Goal: Connect with others: Establish contact or relationships with other users

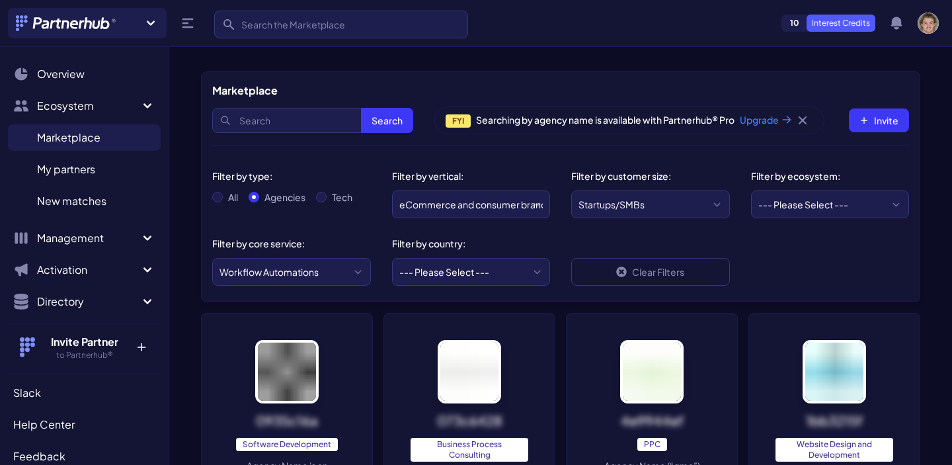
click at [120, 152] on ul "Marketplace M My partners M New matches N" at bounding box center [84, 169] width 153 height 101
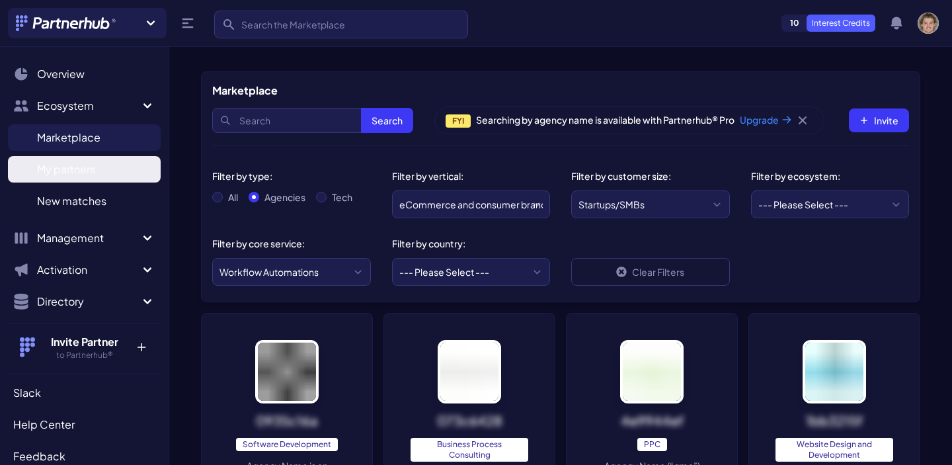
click at [112, 177] on link "My partners M" at bounding box center [84, 169] width 153 height 26
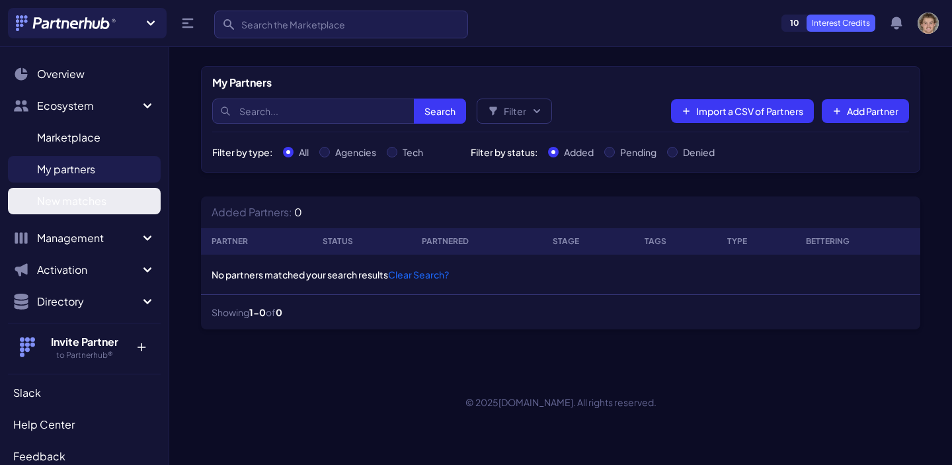
click at [92, 194] on span "New matches" at bounding box center [71, 201] width 69 height 16
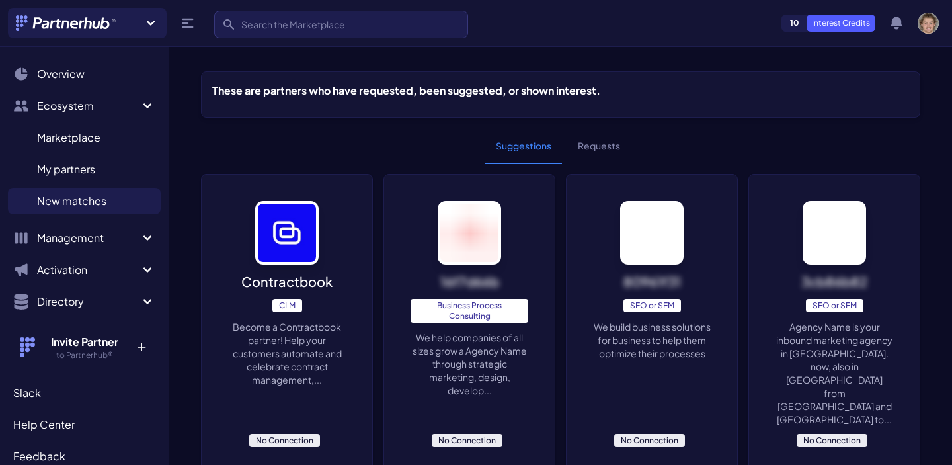
click at [601, 140] on button "Requests" at bounding box center [598, 146] width 63 height 36
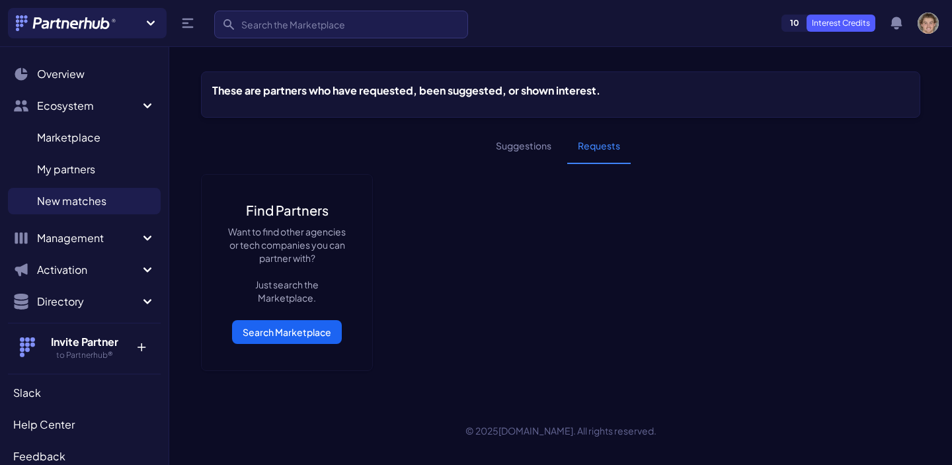
click at [520, 151] on button "Suggestions" at bounding box center [523, 146] width 77 height 36
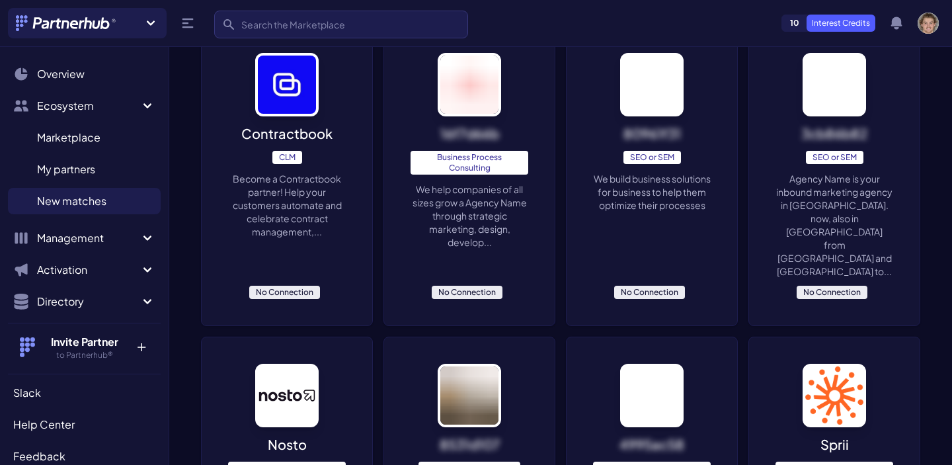
scroll to position [114, 0]
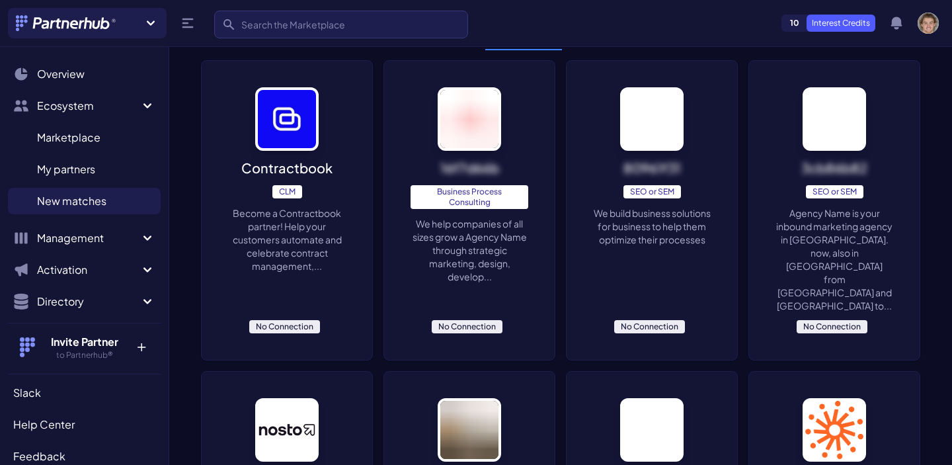
click at [694, 246] on p "We build business solutions for business to help them optimize their processes" at bounding box center [652, 226] width 118 height 40
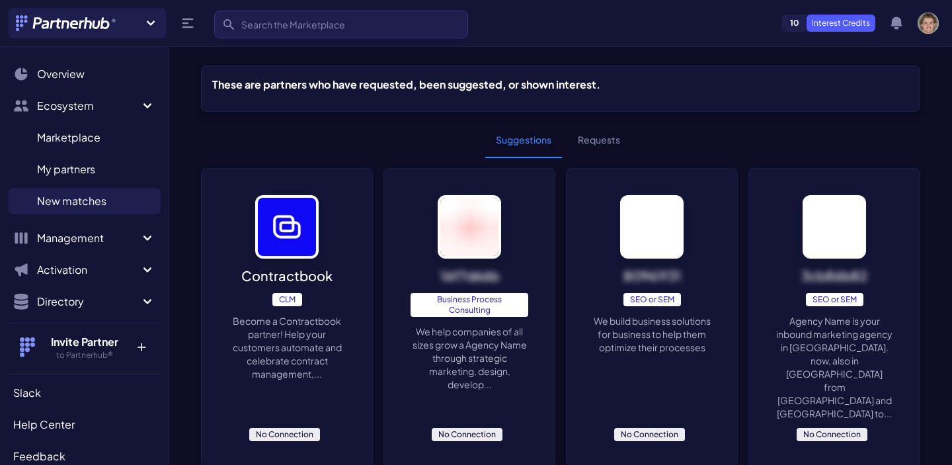
scroll to position [0, 0]
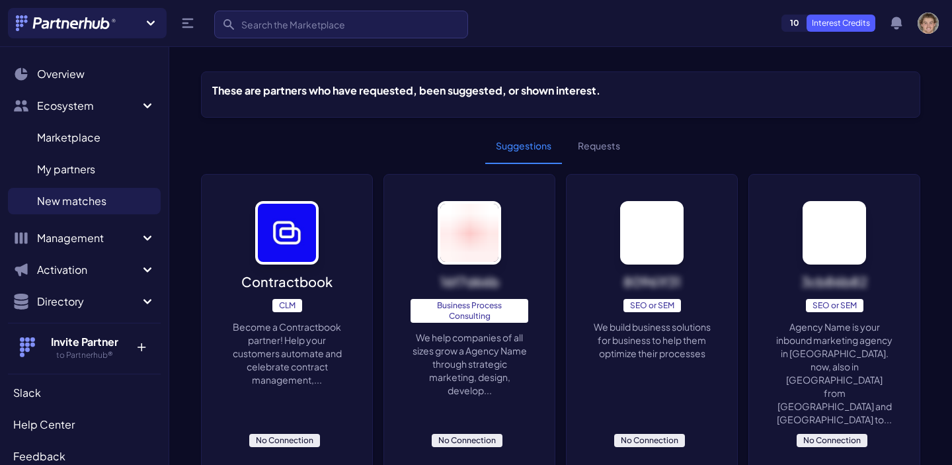
click at [598, 145] on button "Requests" at bounding box center [598, 146] width 63 height 36
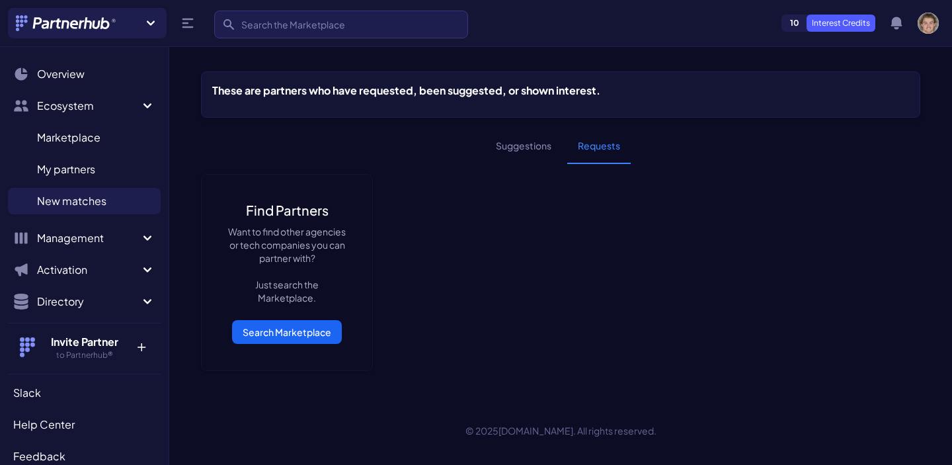
click at [505, 145] on button "Suggestions" at bounding box center [523, 146] width 77 height 36
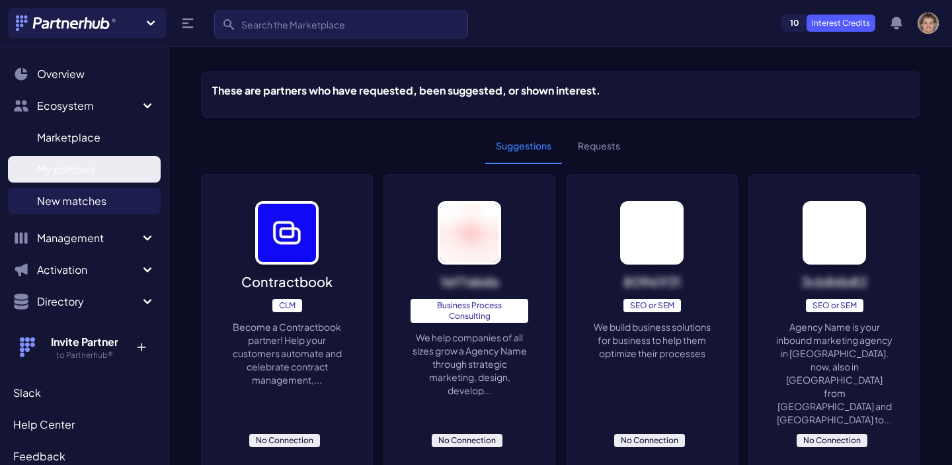
click at [74, 175] on span "My partners" at bounding box center [66, 169] width 58 height 16
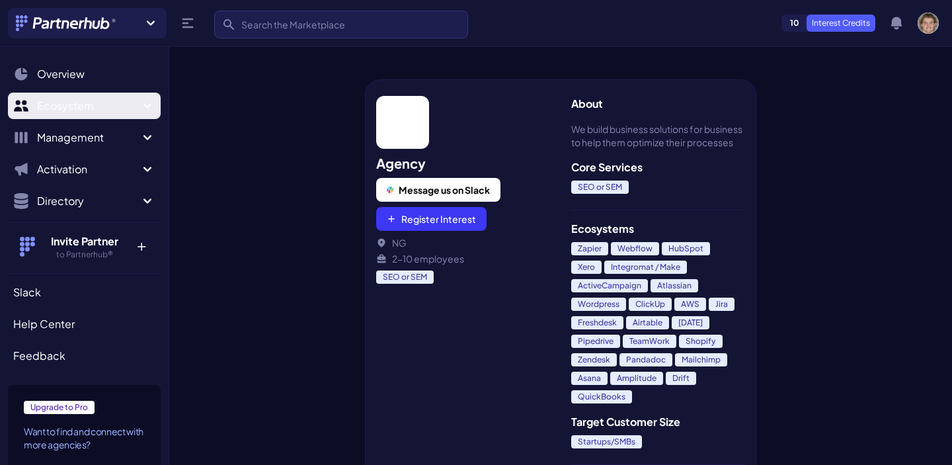
click at [96, 109] on span "Ecosystem" at bounding box center [88, 106] width 102 height 16
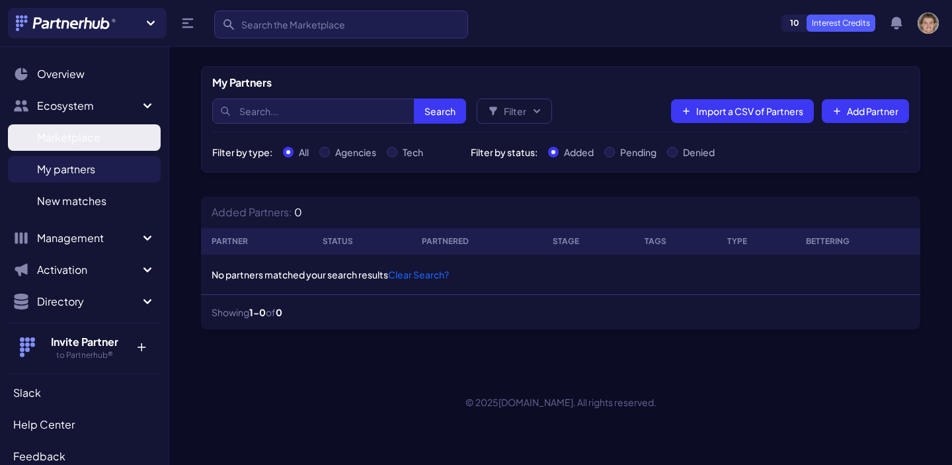
click at [71, 134] on span "Marketplace" at bounding box center [68, 138] width 63 height 16
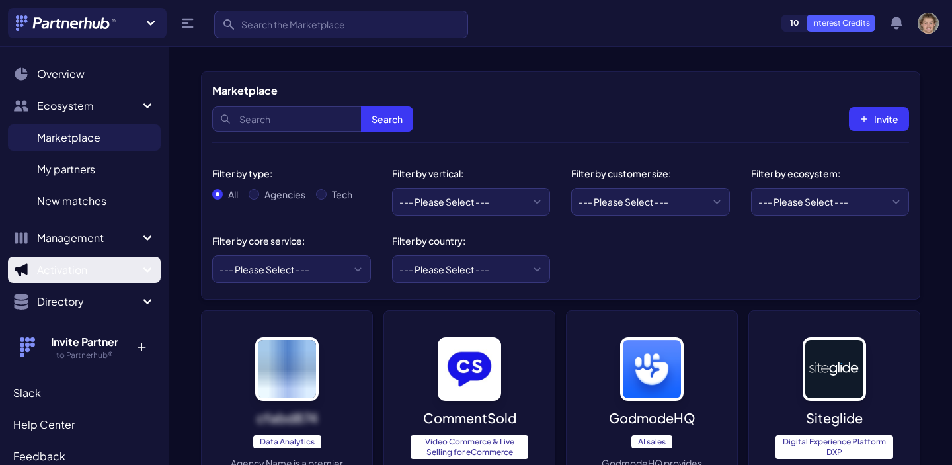
click at [149, 266] on icon "Sidebar" at bounding box center [148, 270] width 16 height 16
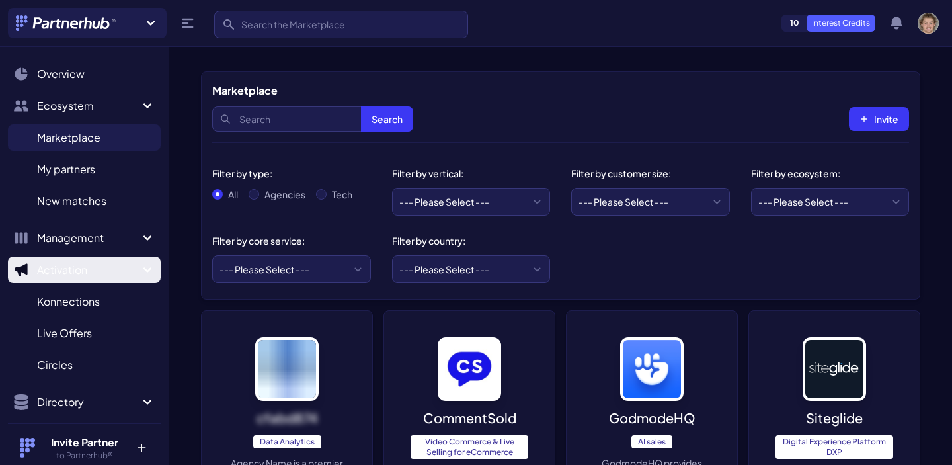
click at [149, 266] on icon "Sidebar" at bounding box center [148, 270] width 16 height 16
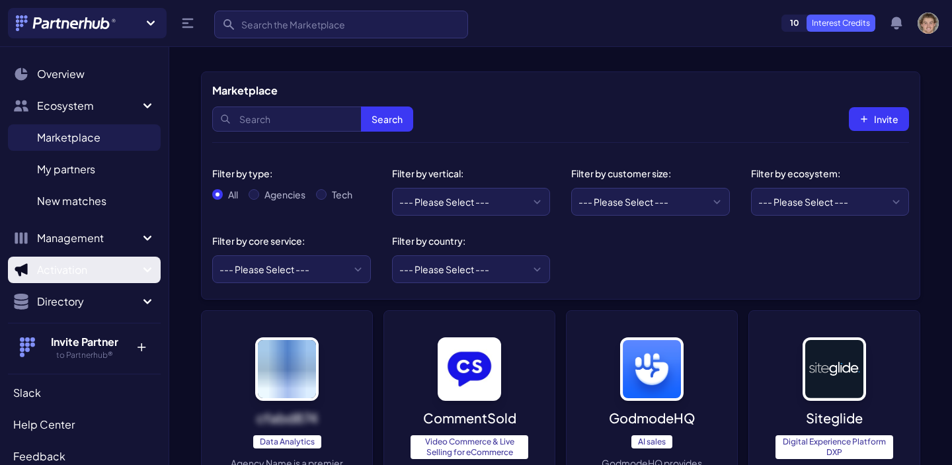
click at [149, 266] on icon "Sidebar" at bounding box center [148, 270] width 16 height 16
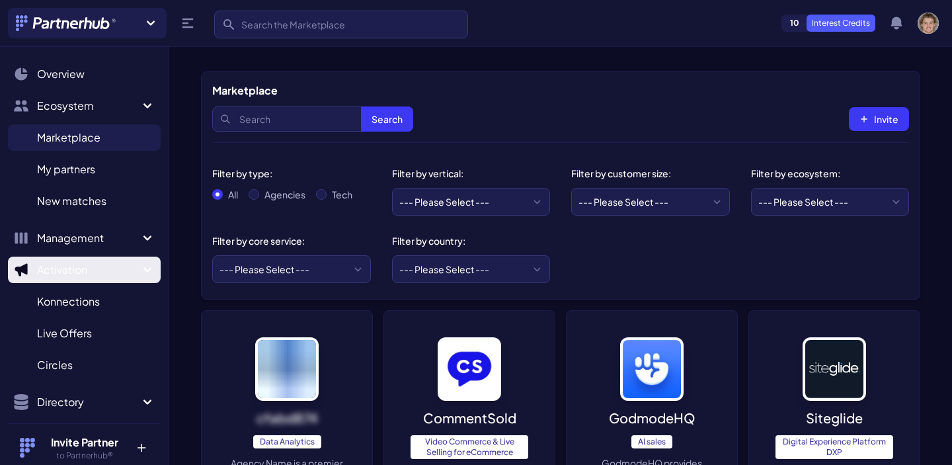
click at [153, 268] on icon "Sidebar" at bounding box center [148, 270] width 16 height 16
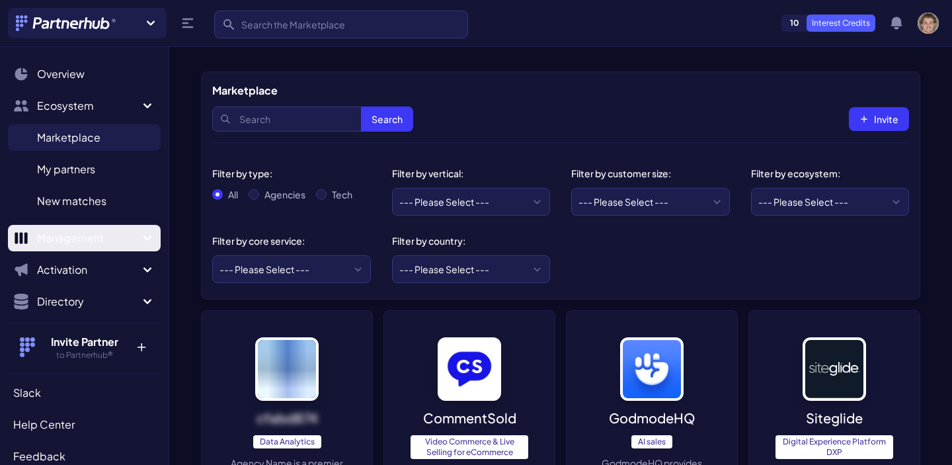
click at [142, 243] on icon "Sidebar" at bounding box center [148, 238] width 16 height 16
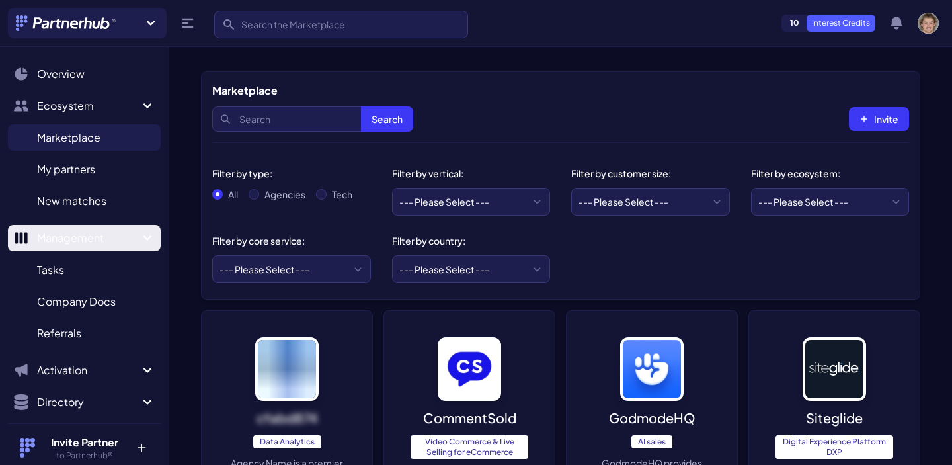
click at [142, 243] on icon "Sidebar" at bounding box center [148, 238] width 16 height 16
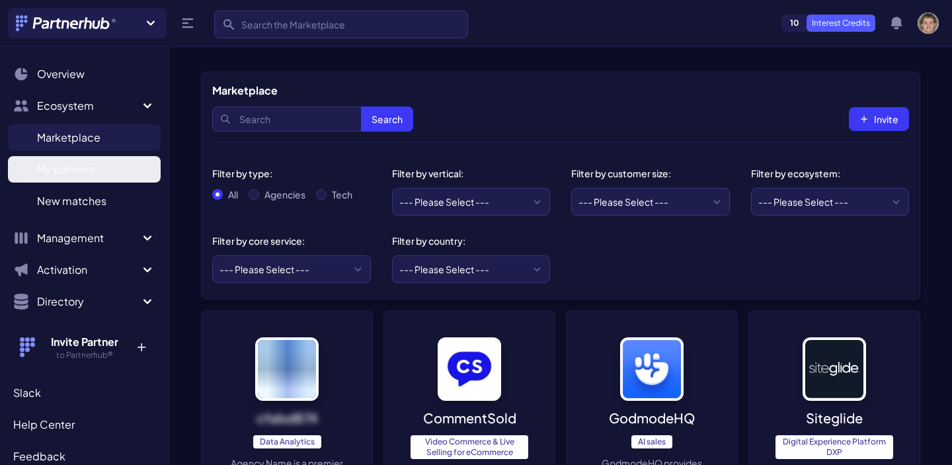
click at [106, 165] on link "My partners M" at bounding box center [84, 169] width 153 height 26
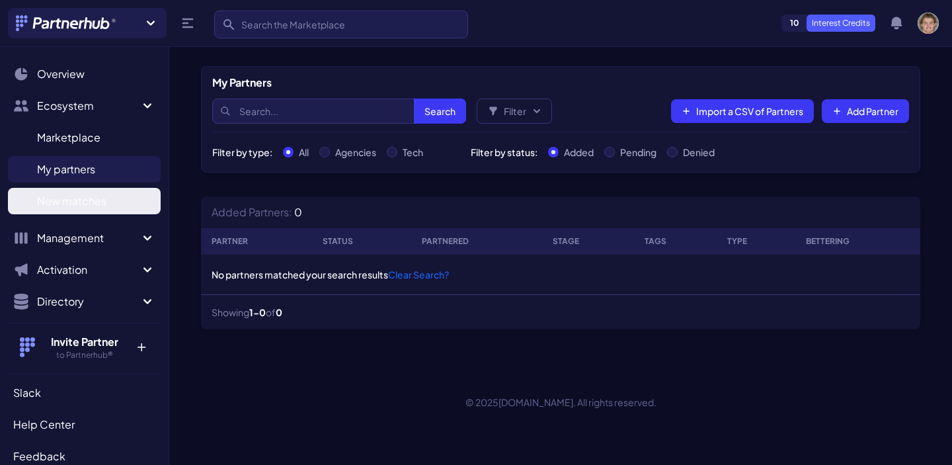
click at [106, 205] on link "New matches N" at bounding box center [84, 201] width 153 height 26
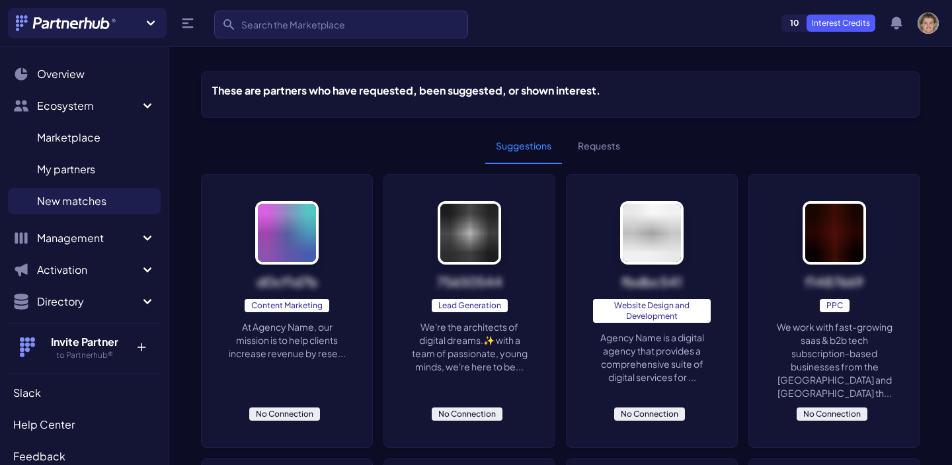
click at [102, 140] on link "Marketplace M" at bounding box center [84, 137] width 153 height 26
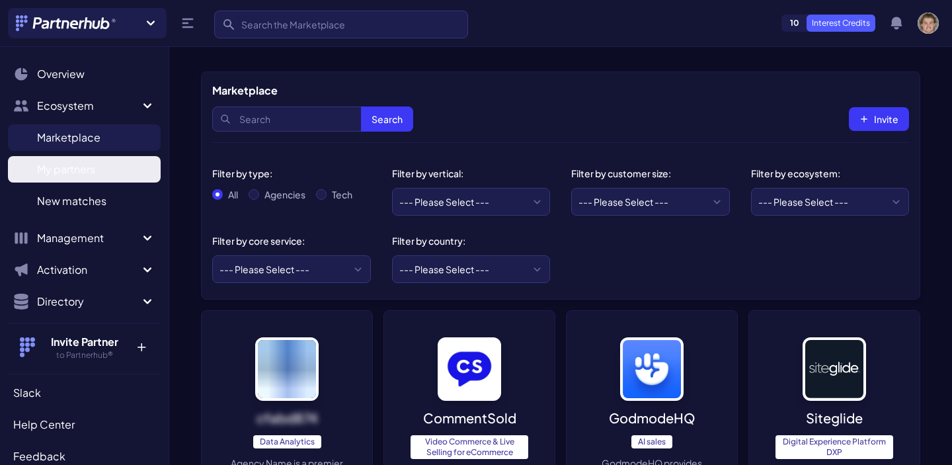
click at [102, 167] on link "My partners M" at bounding box center [84, 169] width 153 height 26
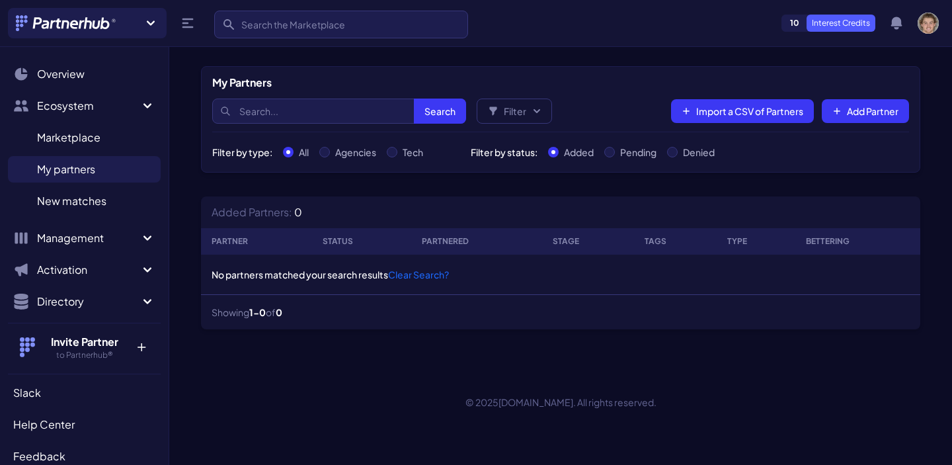
click at [102, 208] on span "New matches" at bounding box center [71, 201] width 69 height 16
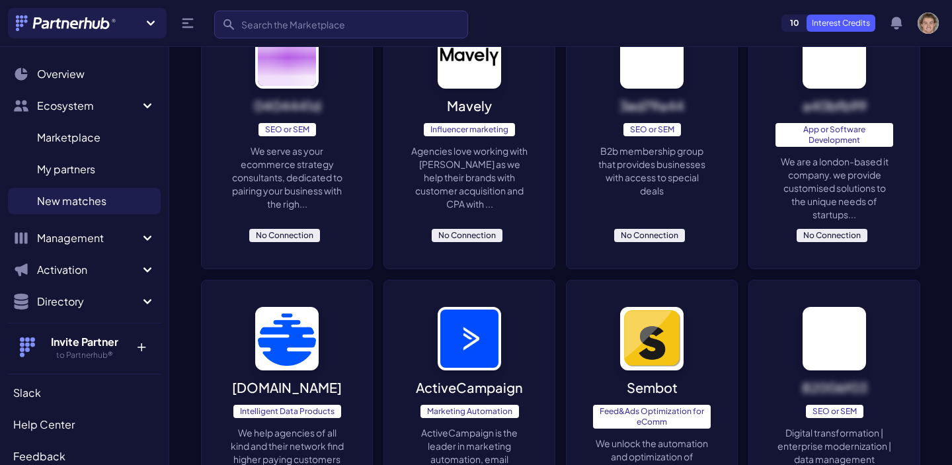
scroll to position [175, 0]
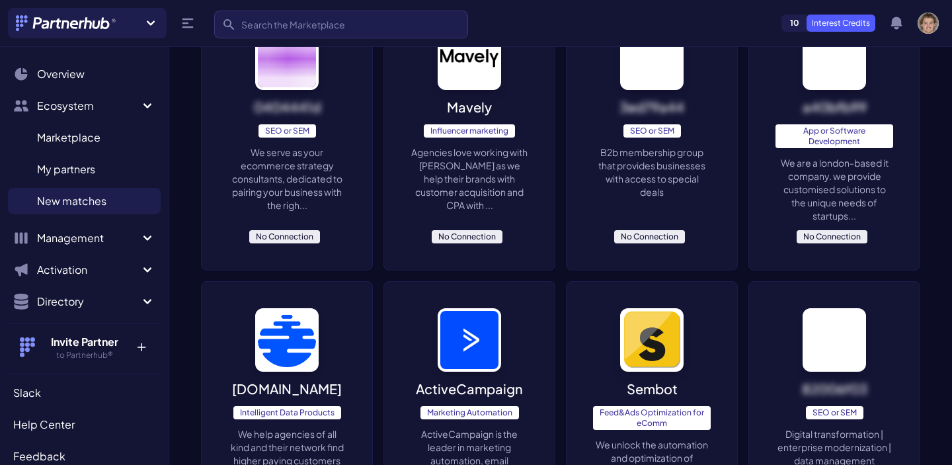
click at [865, 178] on p "We are a london-based it company. we provide customised solutions to the unique…" at bounding box center [835, 189] width 118 height 66
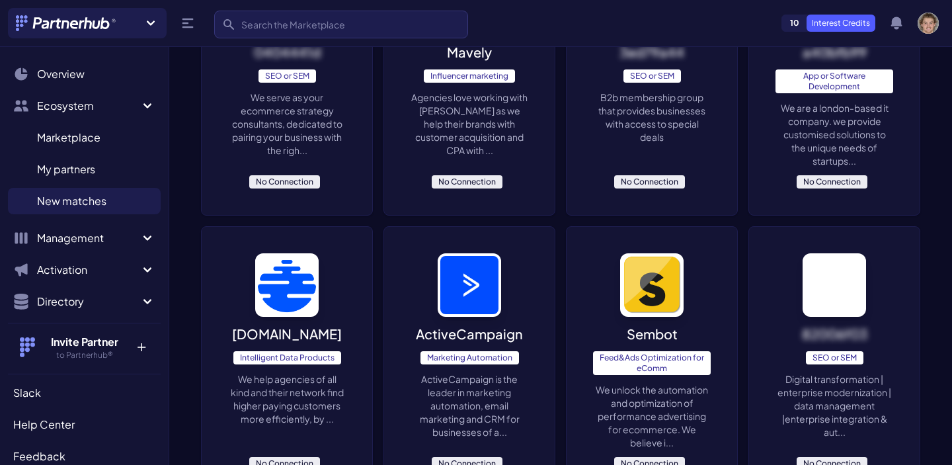
scroll to position [231, 0]
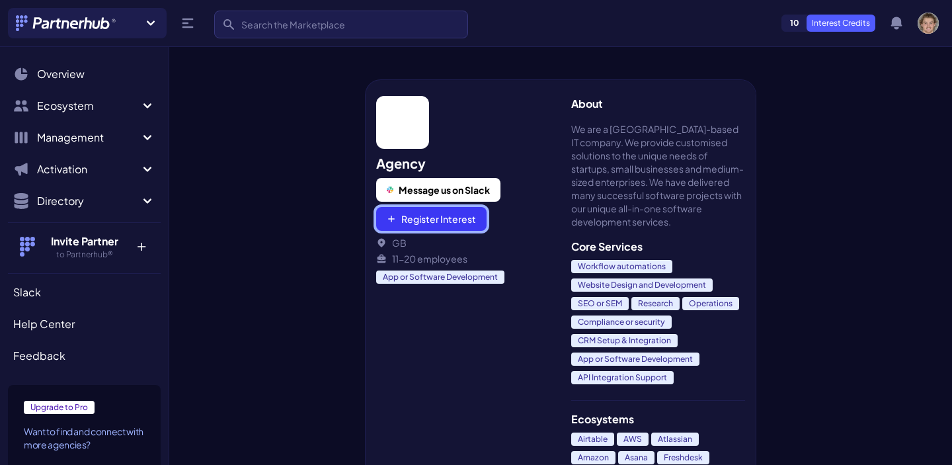
click at [453, 218] on button "Register Interest" at bounding box center [431, 219] width 110 height 24
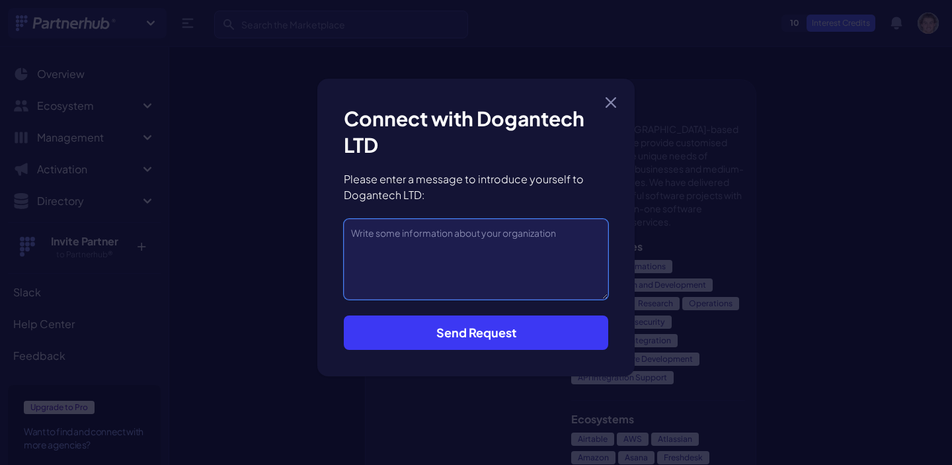
click at [469, 261] on textarea at bounding box center [476, 259] width 264 height 81
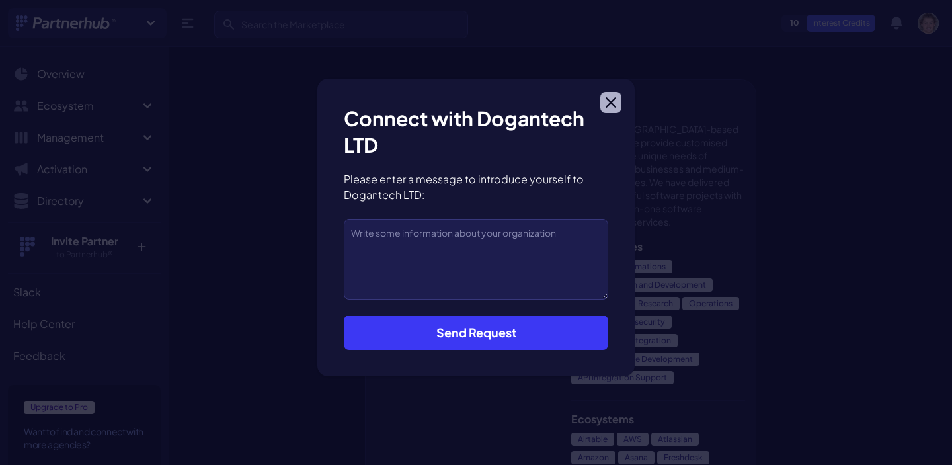
click at [615, 101] on icon "button" at bounding box center [611, 102] width 11 height 11
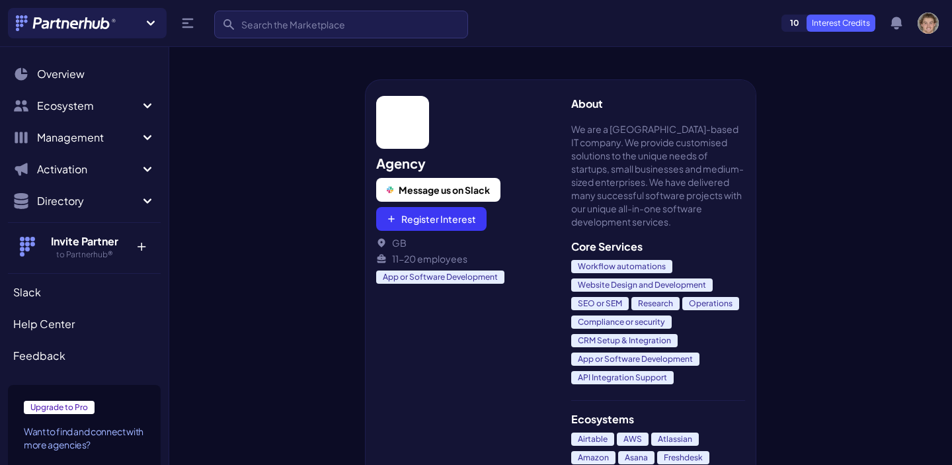
click at [338, 229] on div at bounding box center [267, 253] width 196 height 423
